Goal: Find contact information: Find contact information

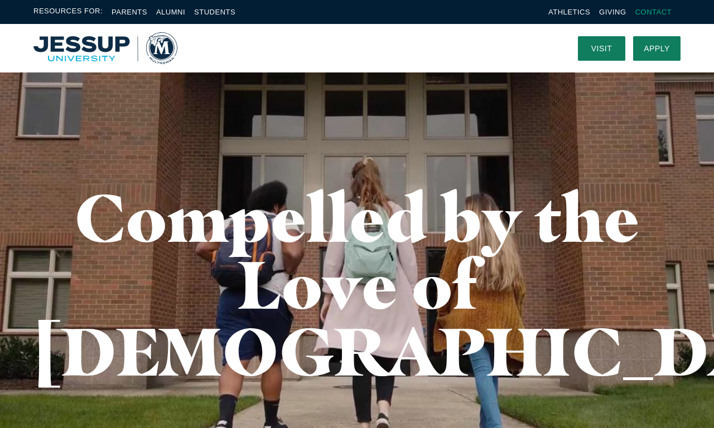
click at [653, 12] on link "Contact" at bounding box center [653, 12] width 36 height 8
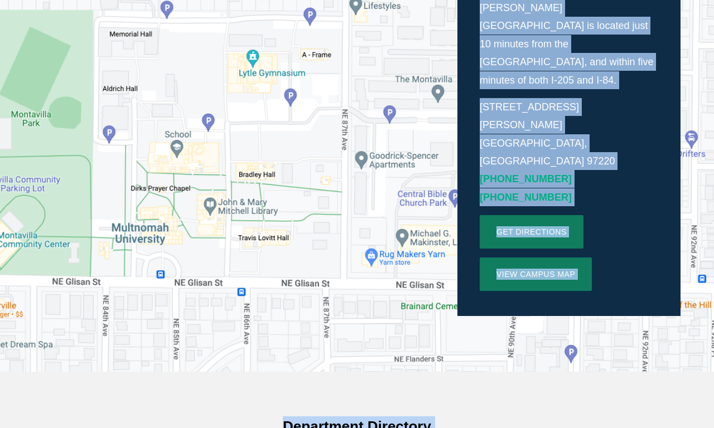
scroll to position [775, 0]
